Goal: Task Accomplishment & Management: Manage account settings

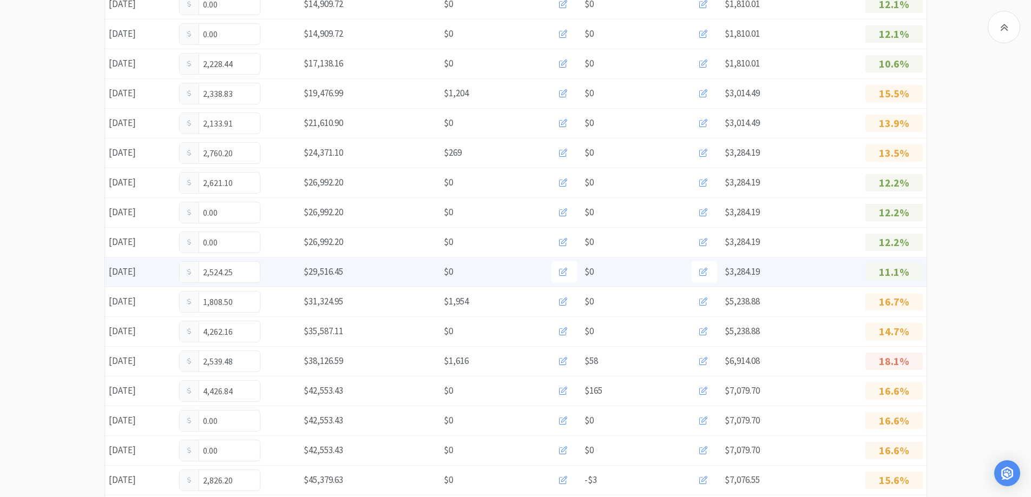
scroll to position [594, 0]
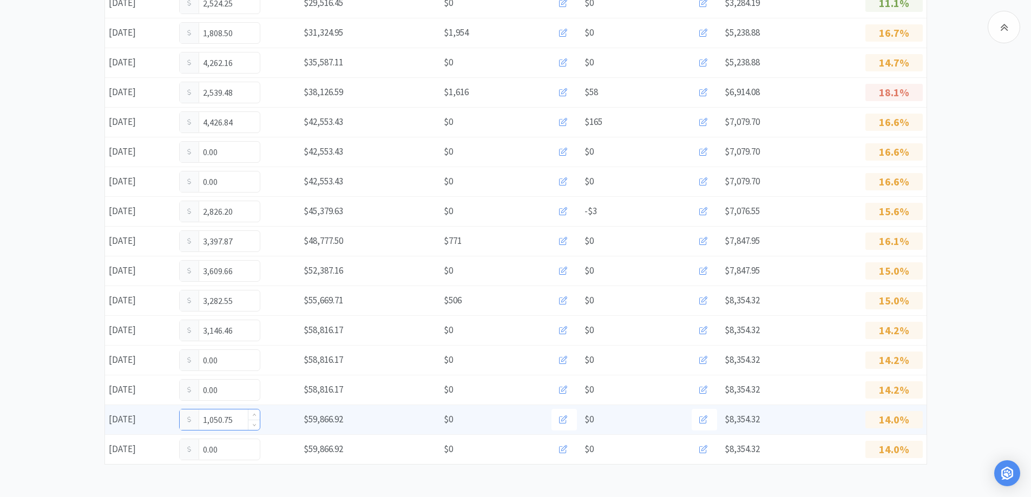
click at [241, 420] on input "1,050.75" at bounding box center [220, 420] width 80 height 21
type input "1"
type input "1,669.50"
click at [250, 426] on span "Decrease Value" at bounding box center [253, 424] width 11 height 12
type input "1,668.5"
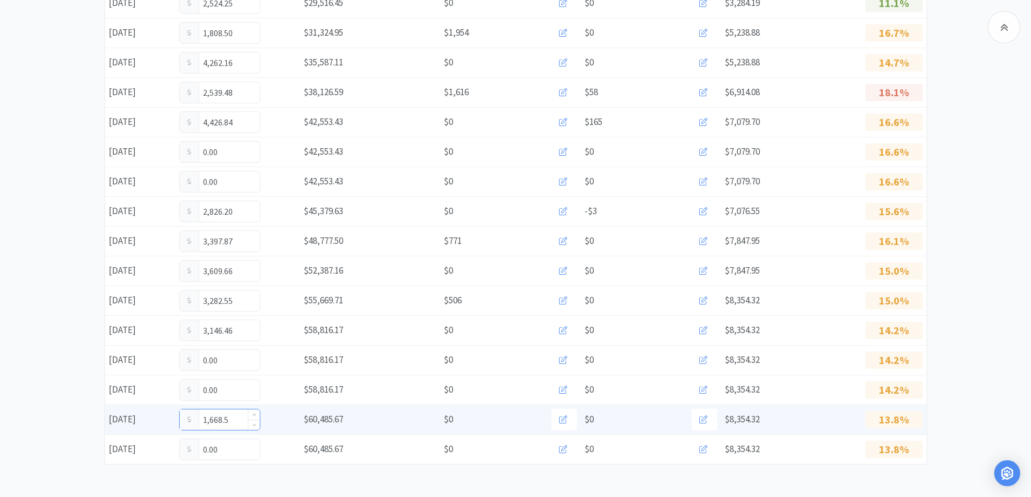
click at [234, 422] on input "1,668.5" at bounding box center [220, 420] width 80 height 21
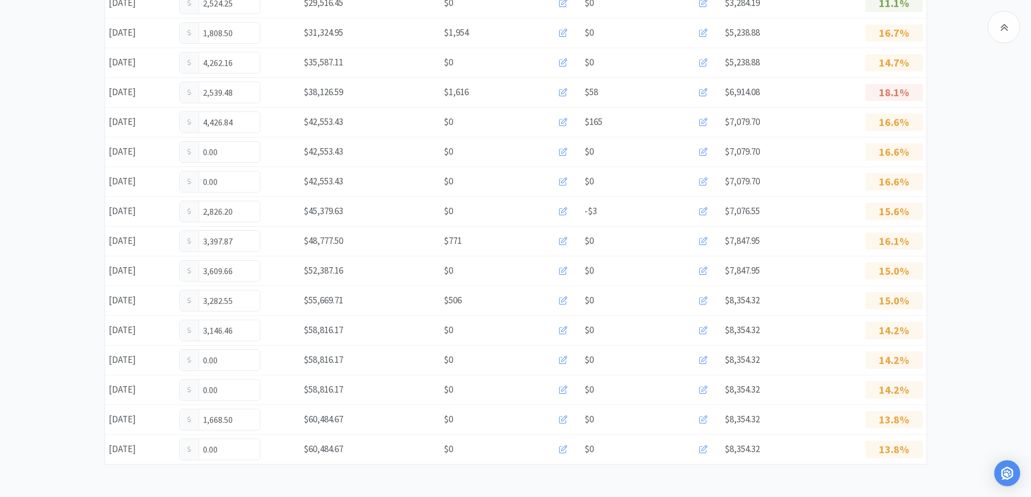
click at [234, 422] on input "1,668.50" at bounding box center [220, 420] width 80 height 21
type input "1"
type input "1,742.50"
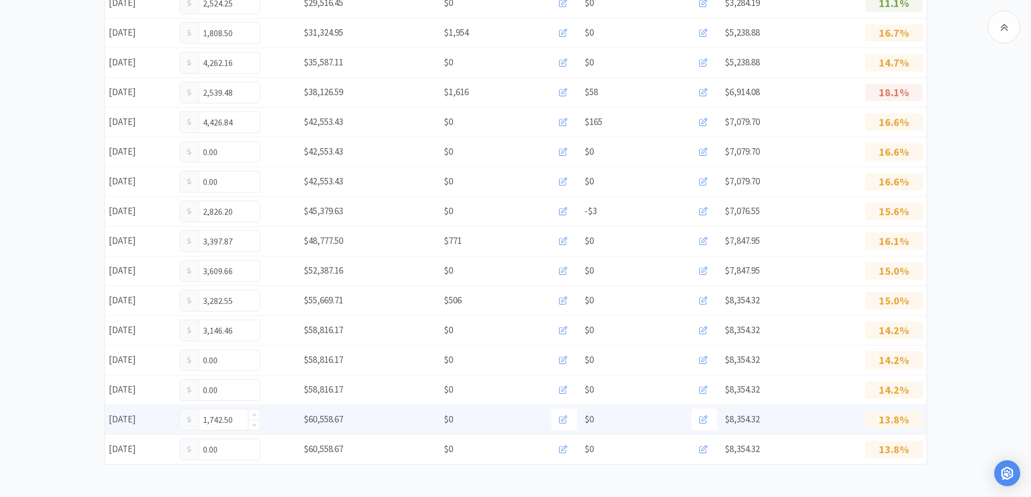
click at [242, 416] on input "1,742.50" at bounding box center [220, 420] width 80 height 21
type input "1"
type input "1,812.50"
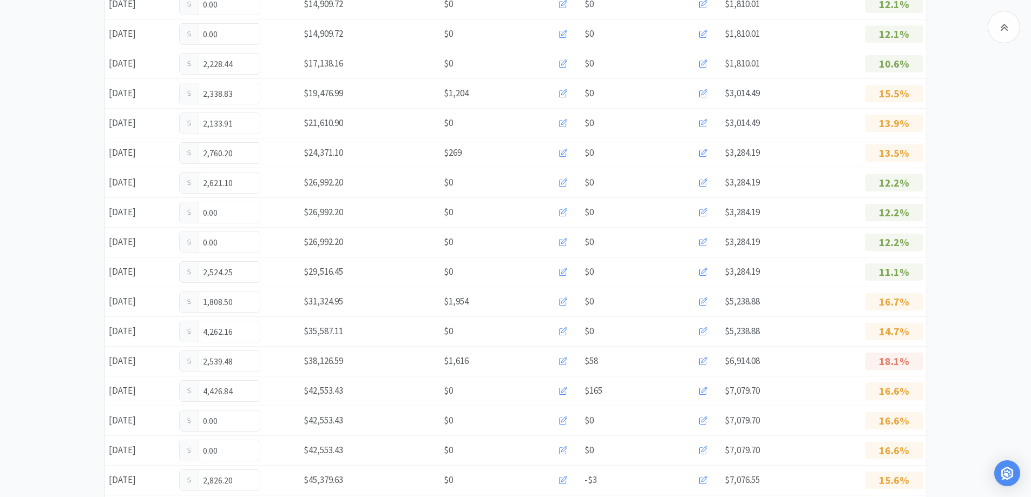
scroll to position [594, 0]
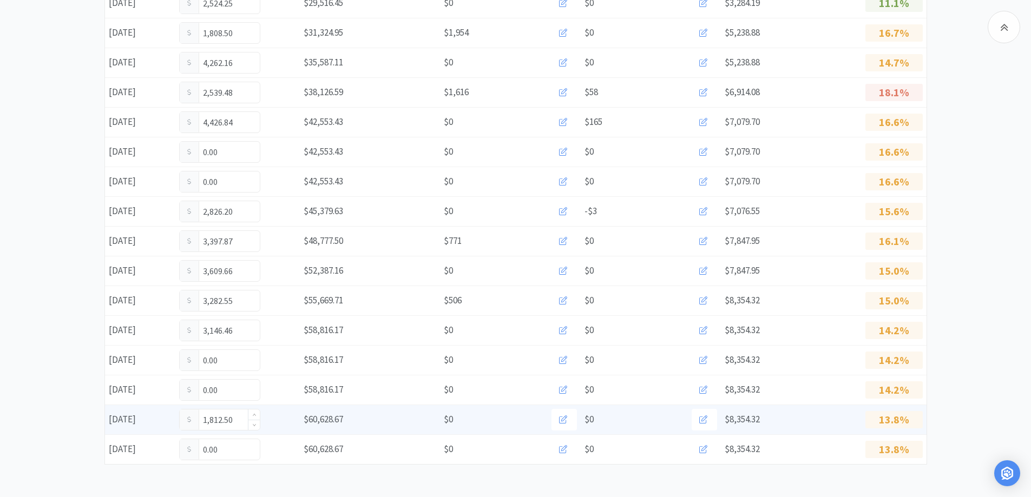
click at [238, 421] on input "1,812.50" at bounding box center [220, 420] width 80 height 21
type input "1"
type input "2,206.50"
click at [245, 422] on input "2,206.50" at bounding box center [220, 420] width 80 height 21
type input "2"
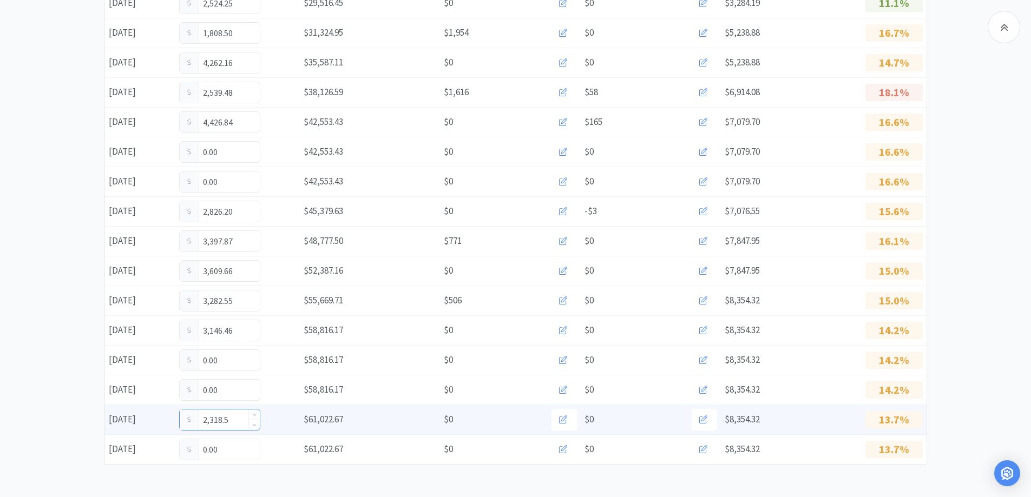
type input "2,318.50"
